Goal: Task Accomplishment & Management: Manage account settings

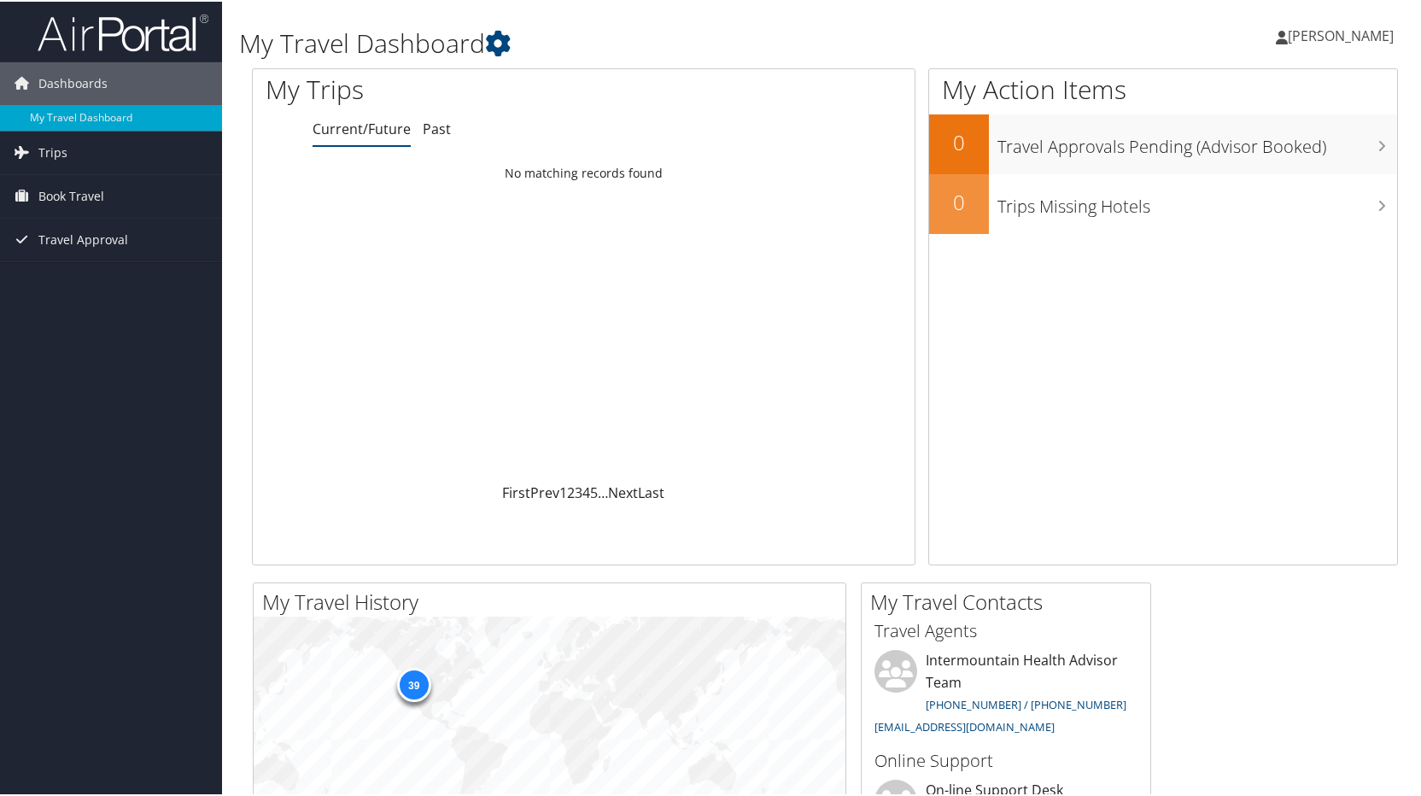
click at [1298, 32] on span "[PERSON_NAME]" at bounding box center [1341, 34] width 106 height 19
click at [1252, 159] on link "View Travel Profile" at bounding box center [1295, 152] width 190 height 29
click at [1327, 32] on span "[PERSON_NAME]" at bounding box center [1341, 34] width 106 height 19
click at [1246, 148] on link "View Travel Profile" at bounding box center [1295, 152] width 190 height 29
click at [1352, 32] on span "[PERSON_NAME]" at bounding box center [1341, 34] width 106 height 19
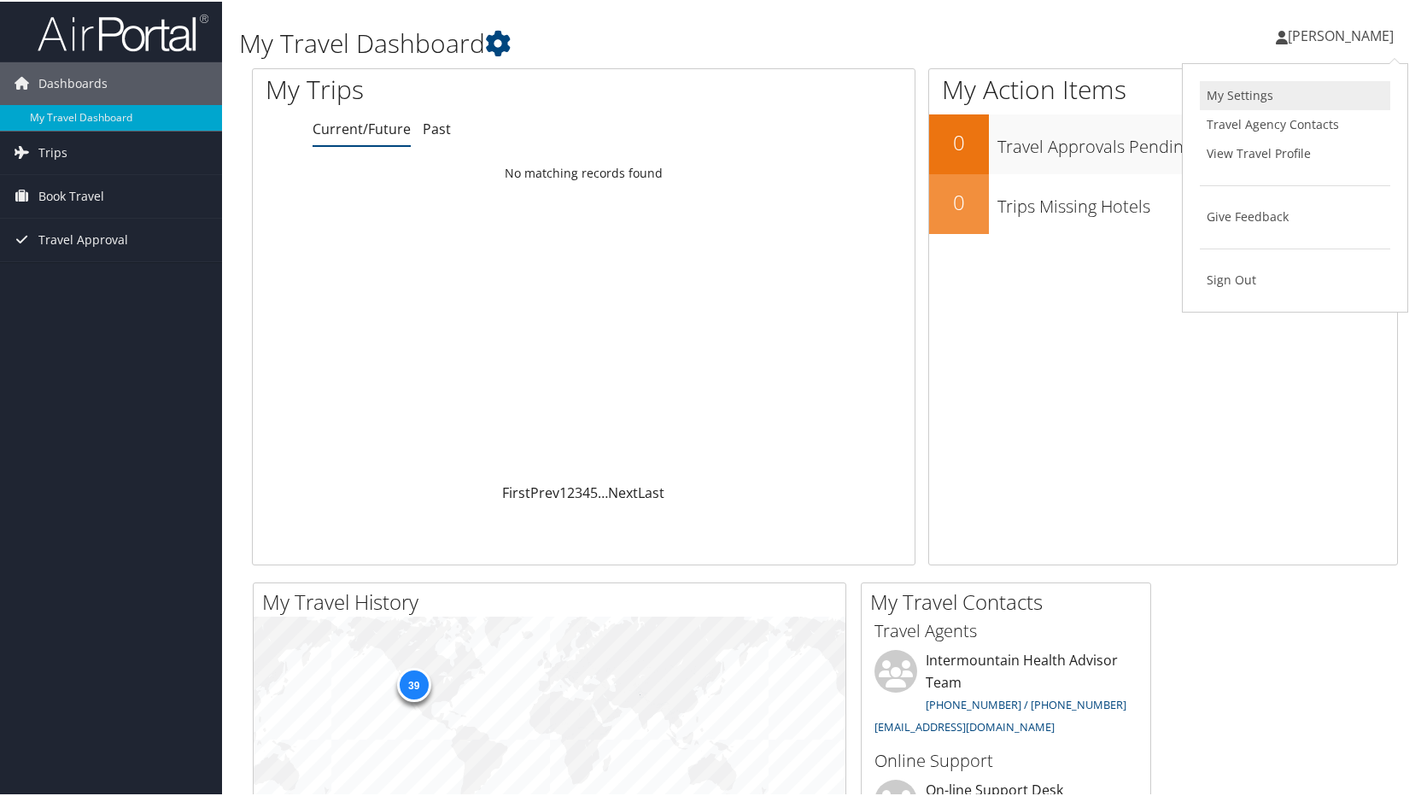
click at [1249, 92] on link "My Settings" at bounding box center [1295, 93] width 190 height 29
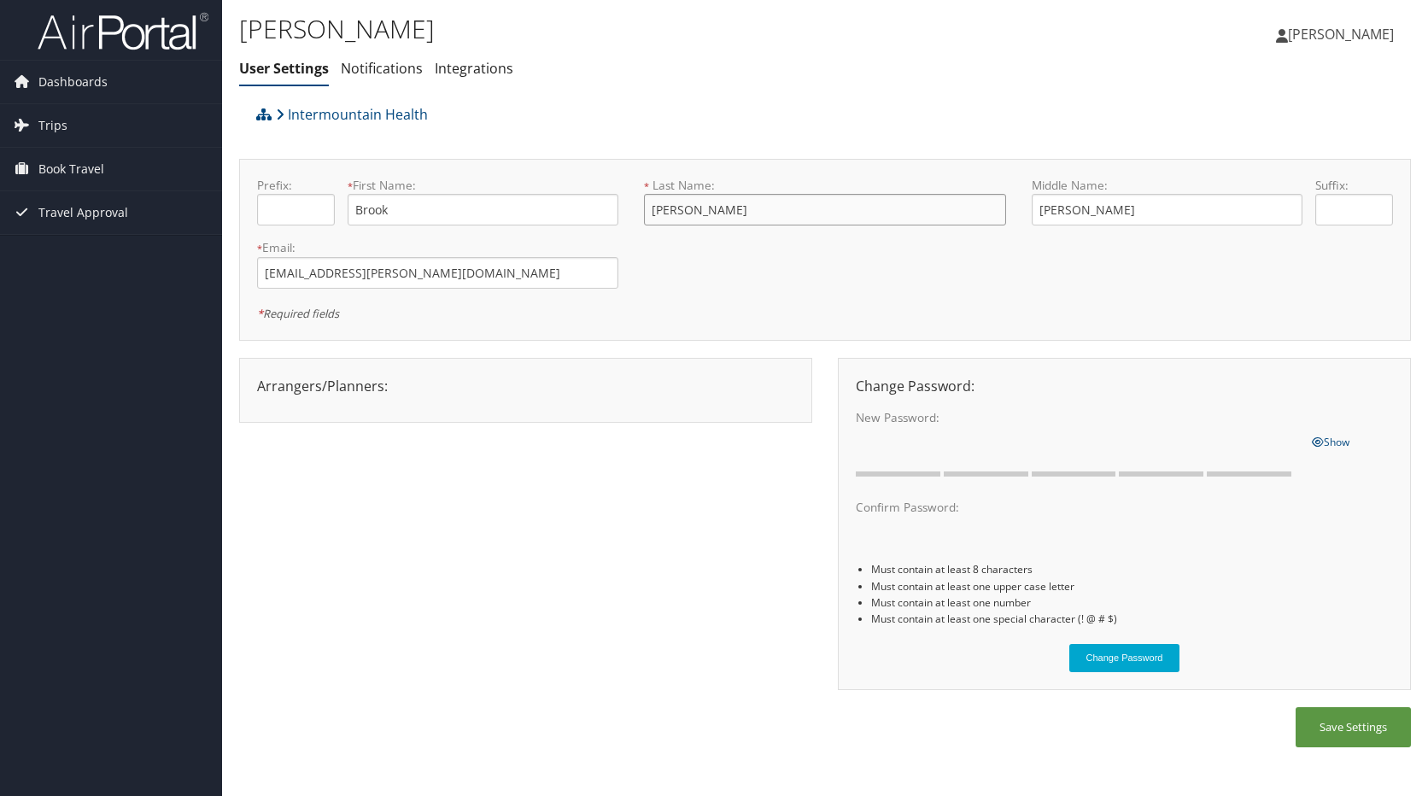
drag, startPoint x: 707, startPoint y: 211, endPoint x: 621, endPoint y: 211, distance: 86.3
click at [621, 177] on form "Prefix: * First Name: Brook This field is required * Last Name: Clayton This fi…" at bounding box center [825, 177] width 1162 height 0
type input "Simmons"
click at [610, 463] on div "Arrangers/Planners: Edit Arrangers & Planners Amanda Aagard Amanda Cole Amy Lov…" at bounding box center [825, 533] width 1172 height 350
click at [1359, 728] on button "Save Settings" at bounding box center [1353, 727] width 115 height 40
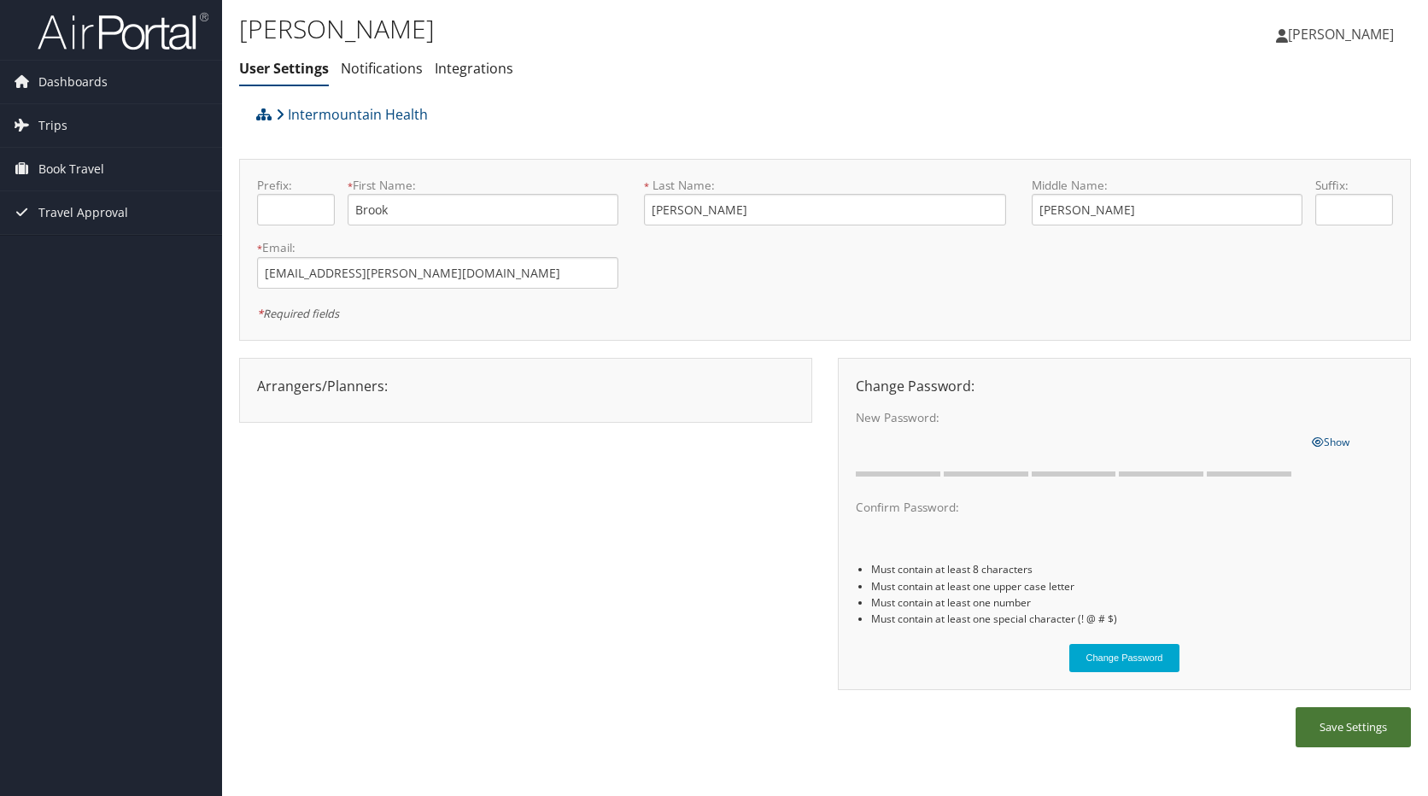
click at [1360, 729] on button "Save Settings" at bounding box center [1353, 727] width 115 height 40
click at [74, 80] on span "Dashboards" at bounding box center [72, 82] width 69 height 43
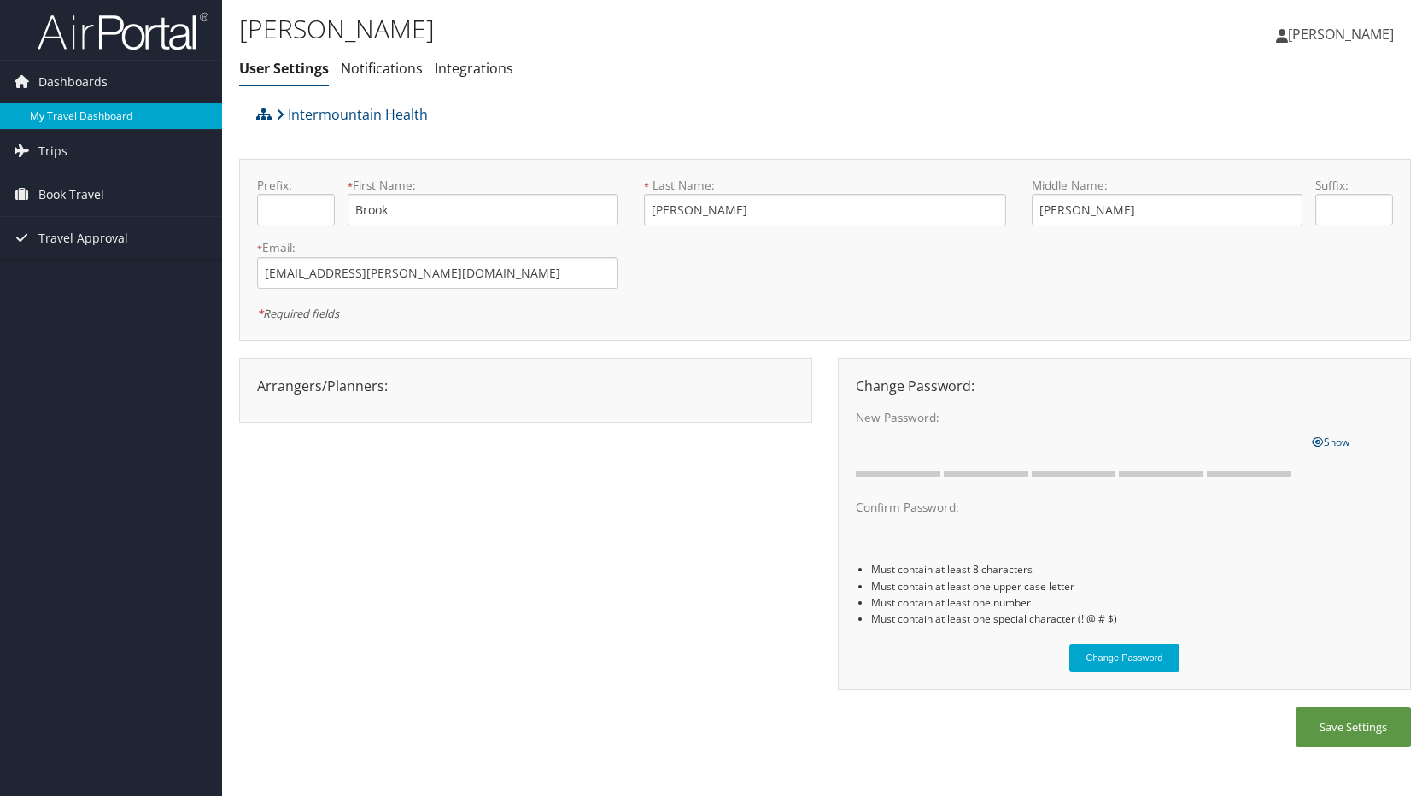
click at [79, 112] on link "My Travel Dashboard" at bounding box center [111, 116] width 222 height 26
